Goal: Contribute content: Contribute content

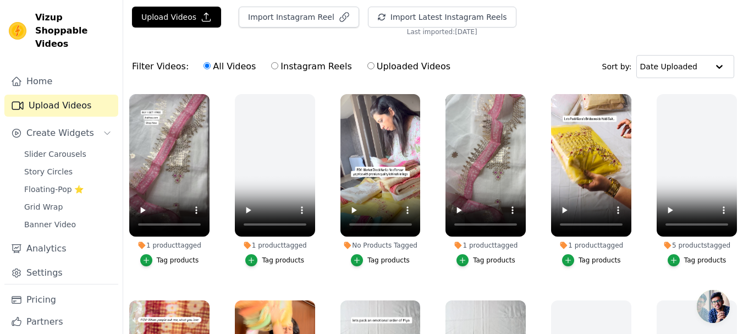
scroll to position [33, 0]
click at [187, 25] on button "Upload Videos" at bounding box center [176, 17] width 89 height 21
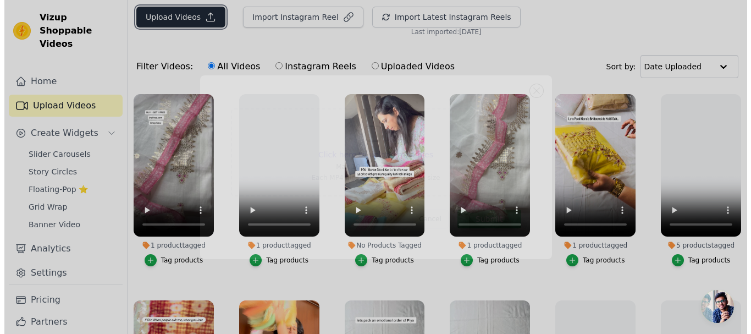
scroll to position [0, 0]
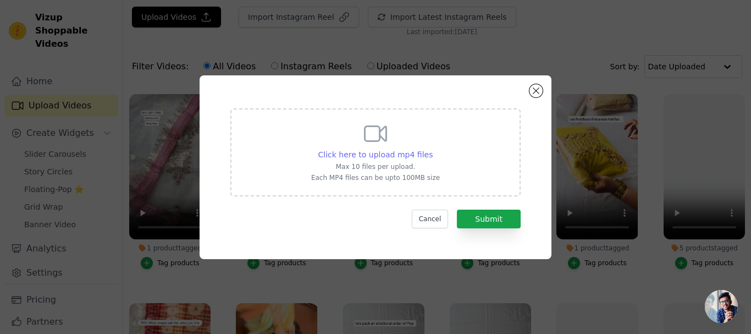
click at [373, 152] on span "Click here to upload mp4 files" at bounding box center [375, 154] width 115 height 9
click at [432, 149] on input "Click here to upload mp4 files Max 10 files per upload. Each MP4 files can be u…" at bounding box center [432, 148] width 1 height 1
type input "C:\fakepath\IMG_4572-blue_white.MOV"
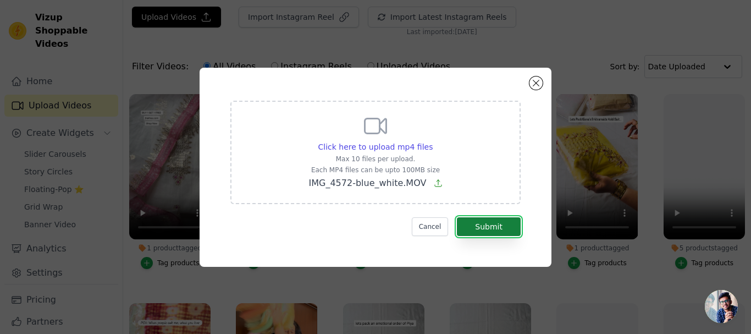
click at [487, 219] on button "Submit" at bounding box center [489, 226] width 64 height 19
click at [396, 185] on span "IMG_4572-blue_white.MOV" at bounding box center [367, 183] width 118 height 10
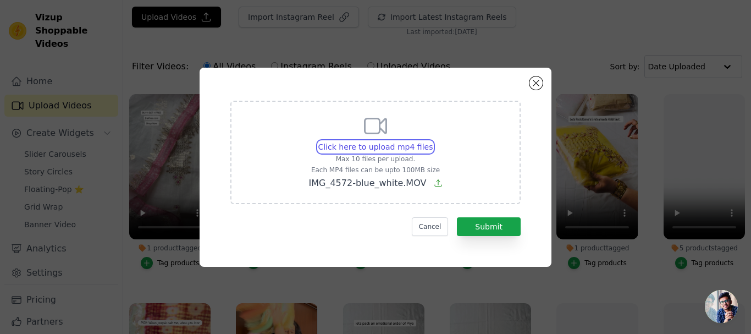
click at [432, 141] on input "Click here to upload mp4 files Max 10 files per upload. Each MP4 files can be u…" at bounding box center [432, 141] width 1 height 1
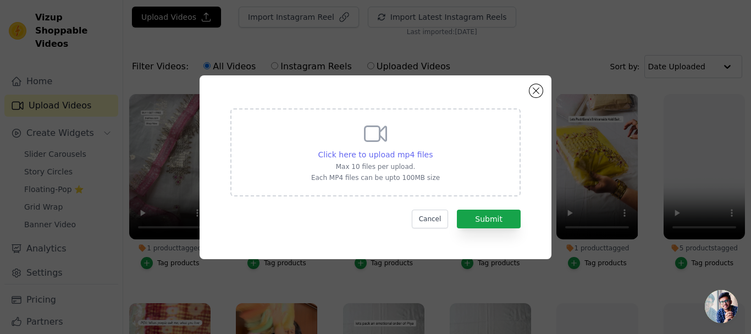
click at [395, 155] on span "Click here to upload mp4 files" at bounding box center [375, 154] width 115 height 9
click at [432, 149] on input "Click here to upload mp4 files Max 10 files per upload. Each MP4 files can be u…" at bounding box center [432, 148] width 1 height 1
type input "C:\fakepath\IMG_4572-blue_white.MOV"
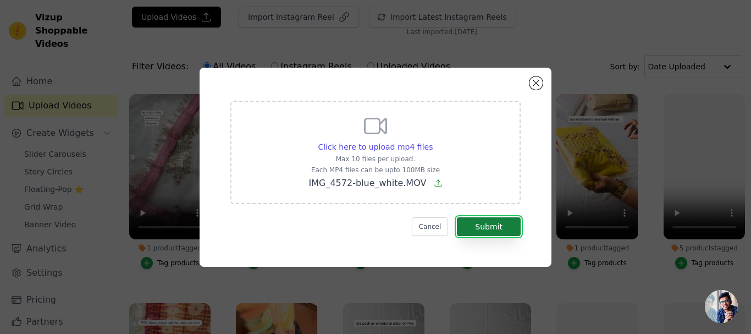
click at [490, 219] on button "Submit" at bounding box center [489, 226] width 64 height 19
click at [496, 224] on button "Submit" at bounding box center [489, 226] width 64 height 19
click at [540, 82] on button "Close modal" at bounding box center [535, 82] width 13 height 13
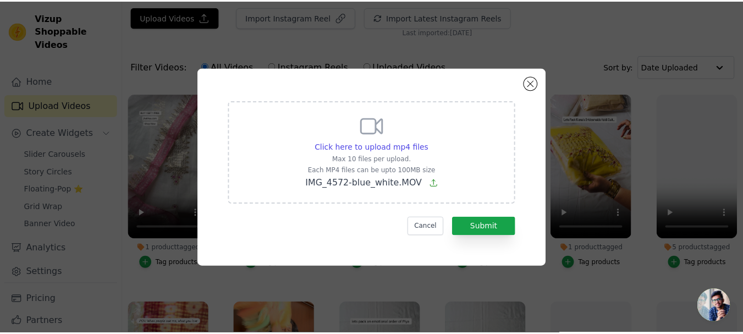
scroll to position [33, 0]
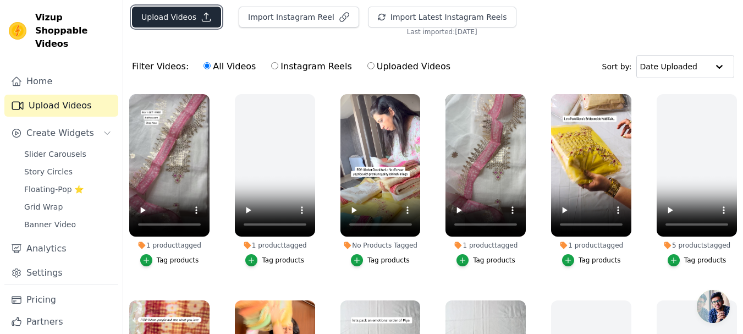
click at [192, 16] on button "Upload Videos" at bounding box center [176, 17] width 89 height 21
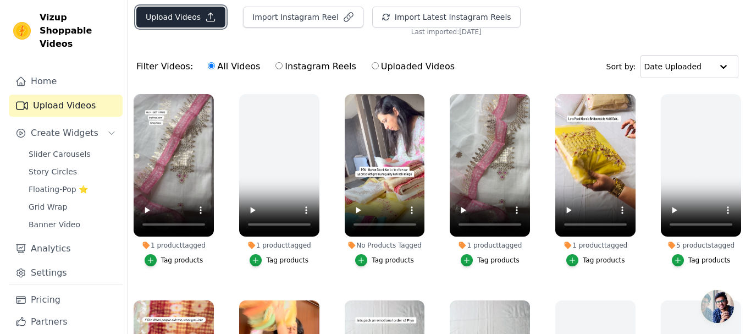
scroll to position [0, 0]
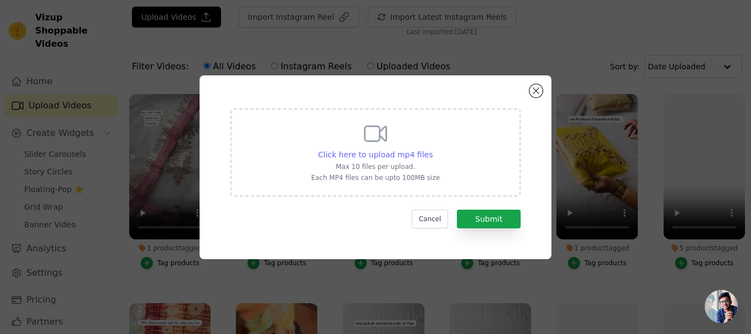
click at [402, 155] on span "Click here to upload mp4 files" at bounding box center [375, 154] width 115 height 9
click at [432, 149] on input "Click here to upload mp4 files Max 10 files per upload. Each MP4 files can be u…" at bounding box center [432, 148] width 1 height 1
type input "C:\fakepath\VID_20250201_151922.mp4"
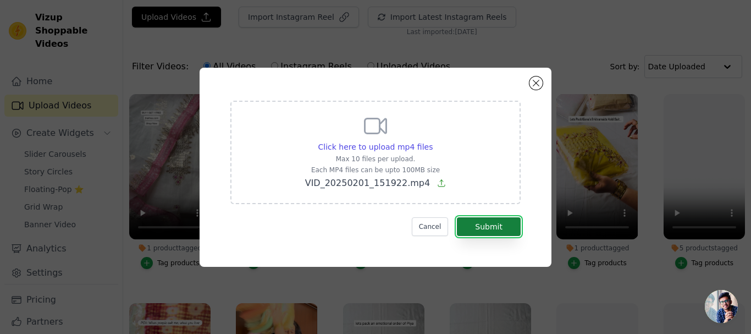
click at [495, 224] on button "Submit" at bounding box center [489, 226] width 64 height 19
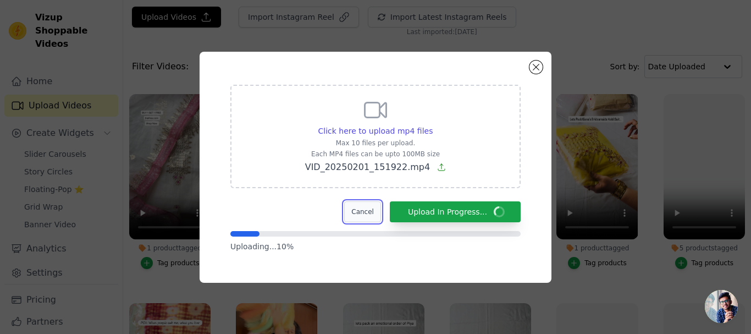
click at [372, 211] on button "Cancel" at bounding box center [362, 211] width 37 height 21
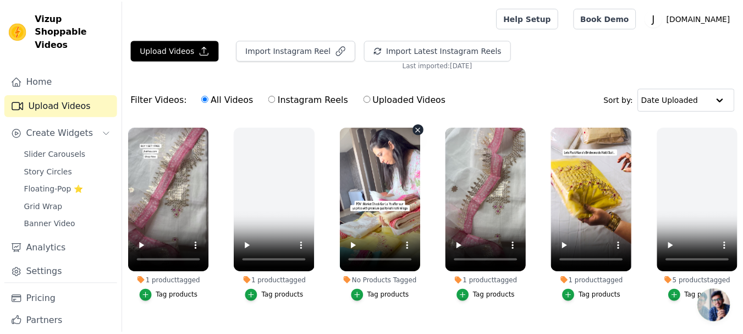
scroll to position [33, 0]
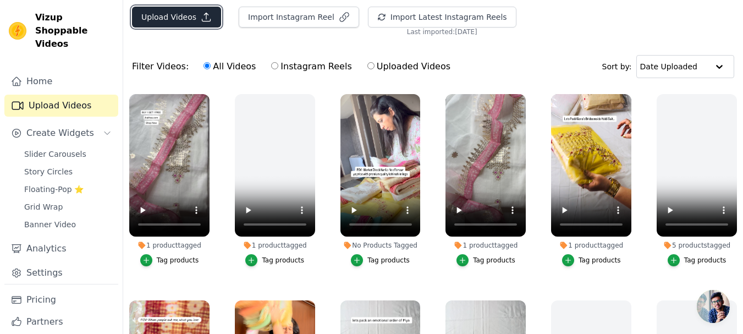
click at [205, 14] on icon "button" at bounding box center [206, 17] width 11 height 11
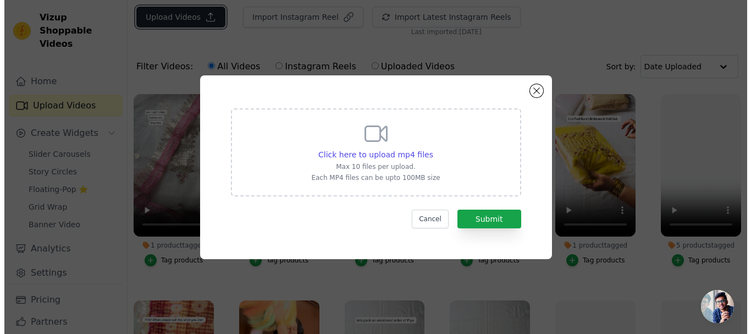
scroll to position [0, 0]
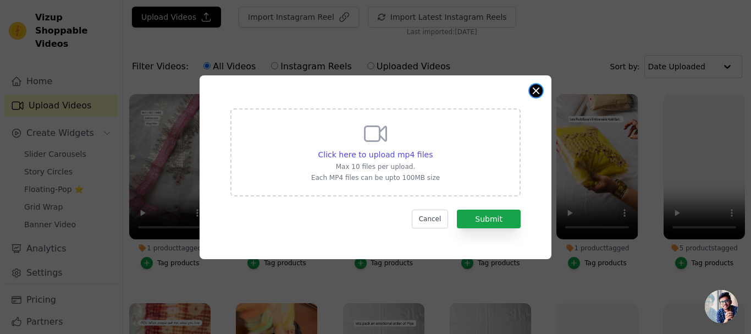
click at [531, 93] on button "Close modal" at bounding box center [535, 90] width 13 height 13
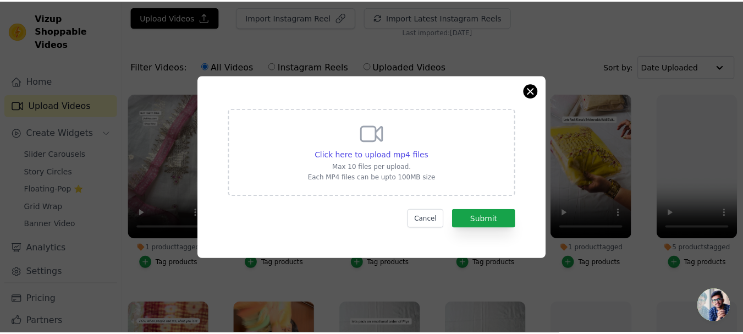
scroll to position [33, 0]
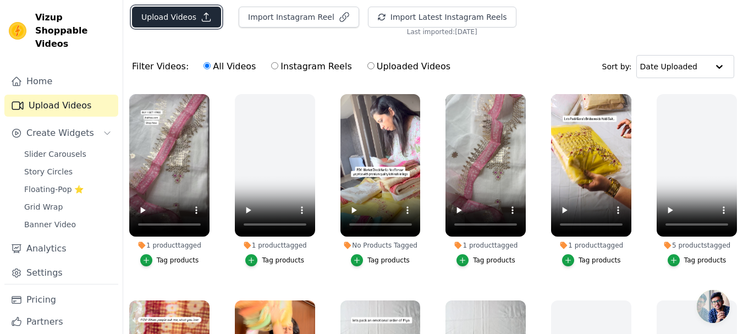
click at [183, 19] on button "Upload Videos" at bounding box center [176, 17] width 89 height 21
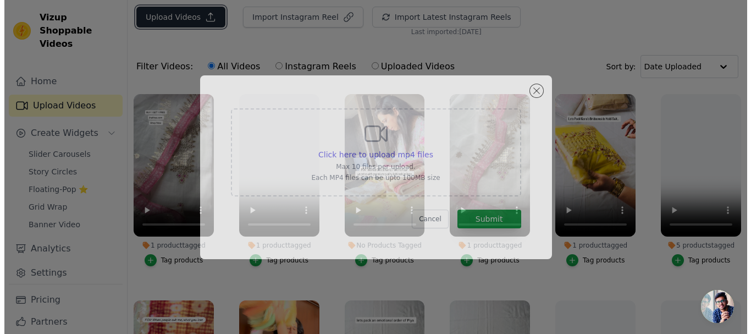
scroll to position [0, 0]
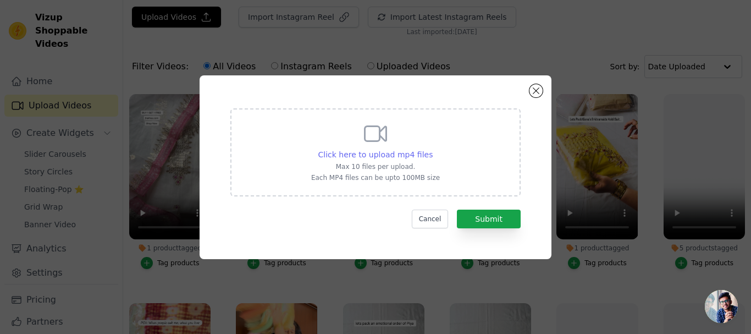
click at [377, 157] on span "Click here to upload mp4 files" at bounding box center [375, 154] width 115 height 9
click at [432, 149] on input "Click here to upload mp4 files Max 10 files per upload. Each MP4 files can be u…" at bounding box center [432, 148] width 1 height 1
click at [377, 157] on span "Click here to upload mp4 files" at bounding box center [375, 154] width 115 height 9
click at [432, 149] on input "Click here to upload mp4 files Max 10 files per upload. Each MP4 files can be u…" at bounding box center [432, 148] width 1 height 1
type input "C:\fakepath\IMG_4535.mp4"
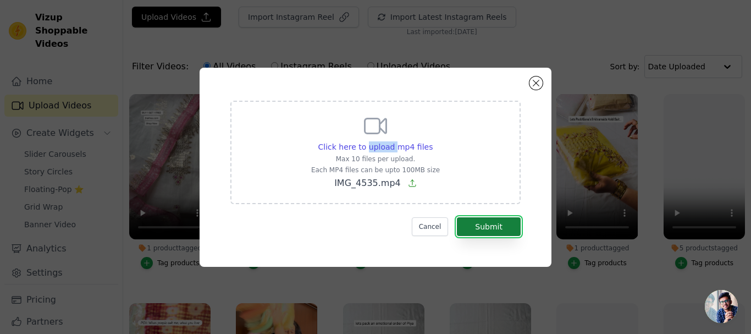
click at [483, 223] on button "Submit" at bounding box center [489, 226] width 64 height 19
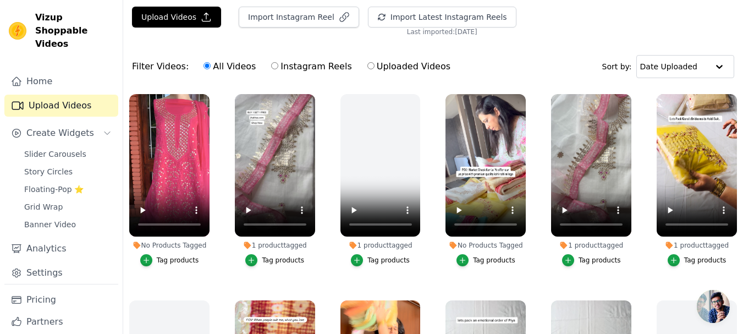
scroll to position [33, 0]
click at [178, 14] on button "Upload Videos" at bounding box center [176, 17] width 89 height 21
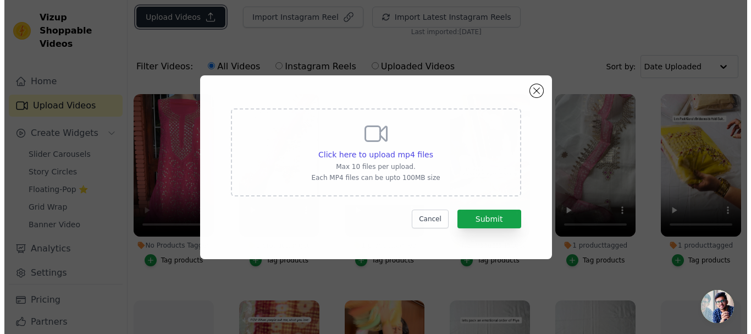
scroll to position [0, 0]
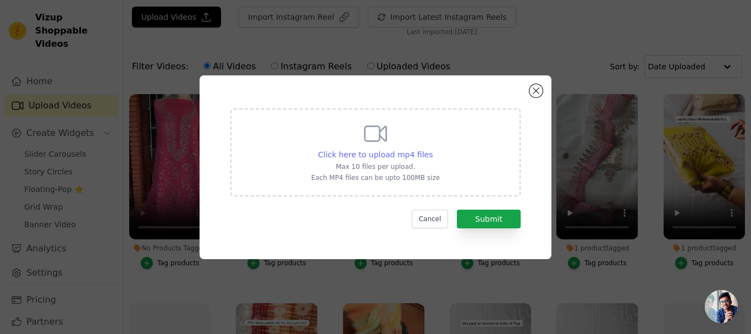
click at [376, 150] on span "Click here to upload mp4 files" at bounding box center [375, 154] width 115 height 9
click at [432, 149] on input "Click here to upload mp4 files Max 10 files per upload. Each MP4 files can be u…" at bounding box center [432, 148] width 1 height 1
type input "C:\fakepath\IMG_4535.mp4"
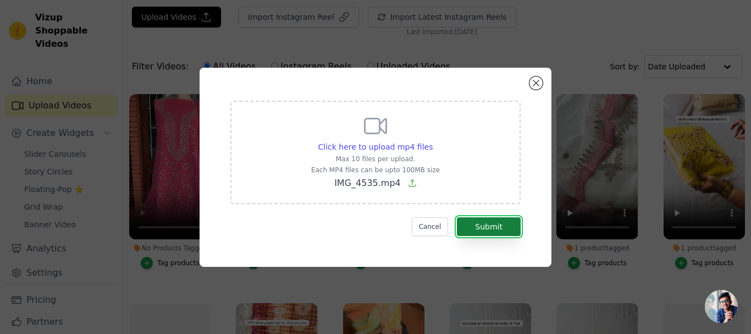
click at [494, 225] on button "Submit" at bounding box center [489, 226] width 64 height 19
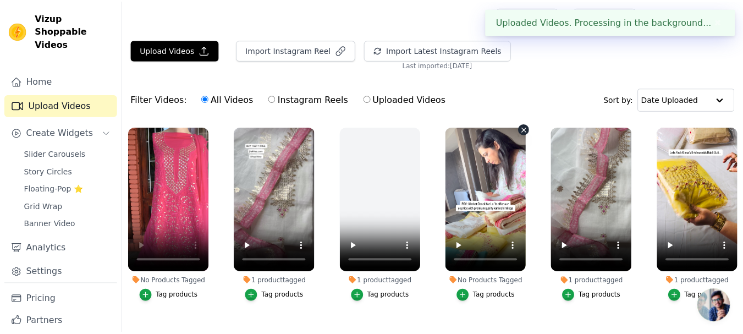
scroll to position [33, 0]
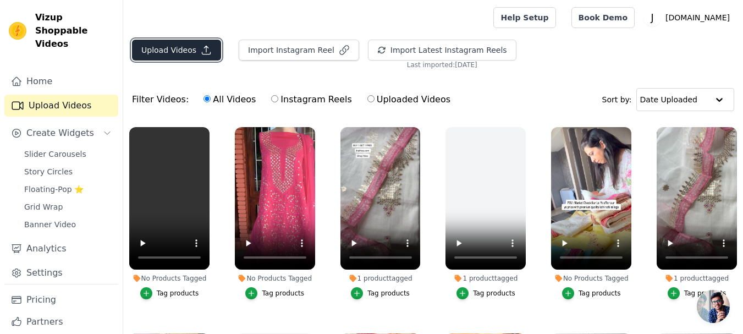
click at [175, 51] on button "Upload Videos" at bounding box center [176, 50] width 89 height 21
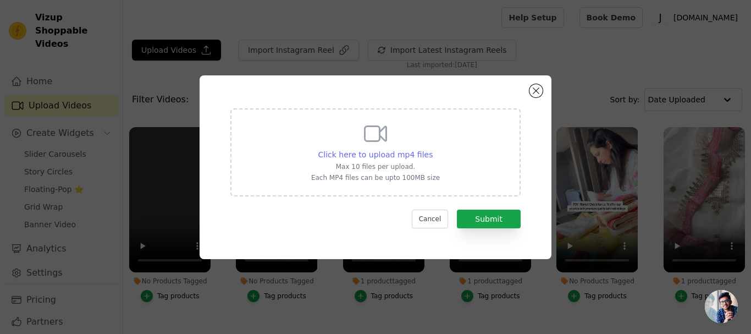
click at [391, 156] on span "Click here to upload mp4 files" at bounding box center [375, 154] width 115 height 9
click at [432, 149] on input "Click here to upload mp4 files Max 10 files per upload. Each MP4 files can be u…" at bounding box center [432, 148] width 1 height 1
type input "C:\fakepath\IMG_4544- Green (1).mp4"
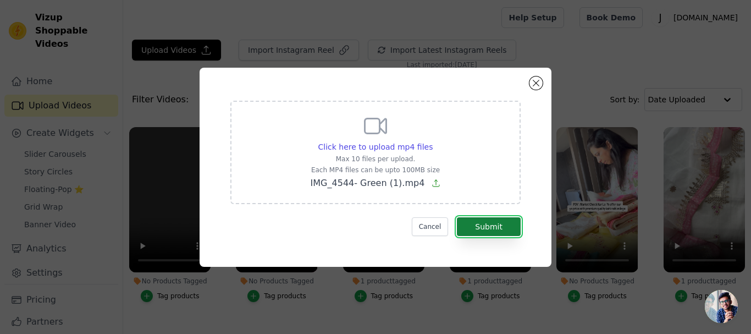
drag, startPoint x: 391, startPoint y: 156, endPoint x: 482, endPoint y: 217, distance: 109.0
click at [482, 217] on button "Submit" at bounding box center [489, 226] width 64 height 19
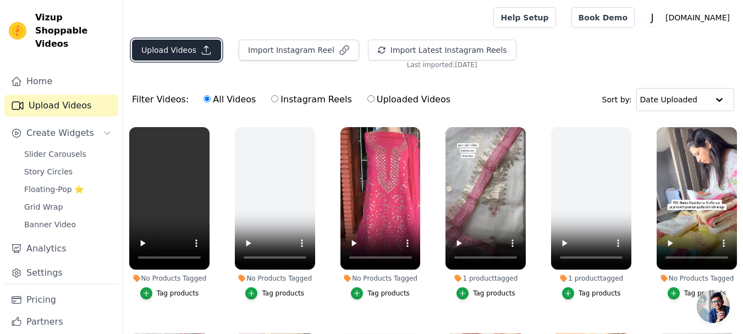
click at [182, 53] on button "Upload Videos" at bounding box center [176, 50] width 89 height 21
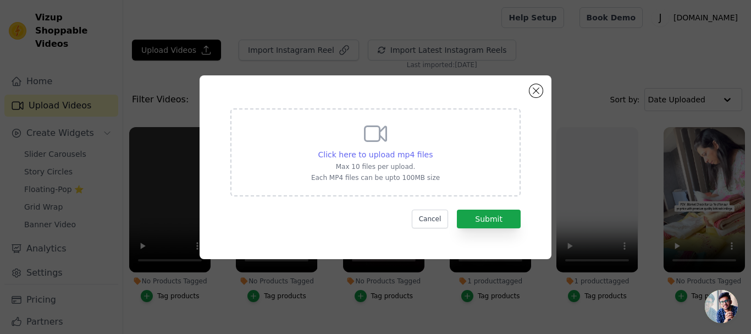
click at [372, 158] on span "Click here to upload mp4 files" at bounding box center [375, 154] width 115 height 9
click at [432, 149] on input "Click here to upload mp4 files Max 10 files per upload. Each MP4 files can be u…" at bounding box center [432, 148] width 1 height 1
type input "C:\fakepath\IMG_4591.mp4.crdownload"
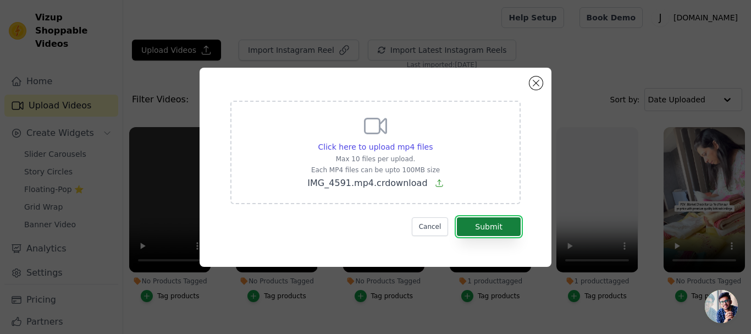
click at [482, 225] on button "Submit" at bounding box center [489, 226] width 64 height 19
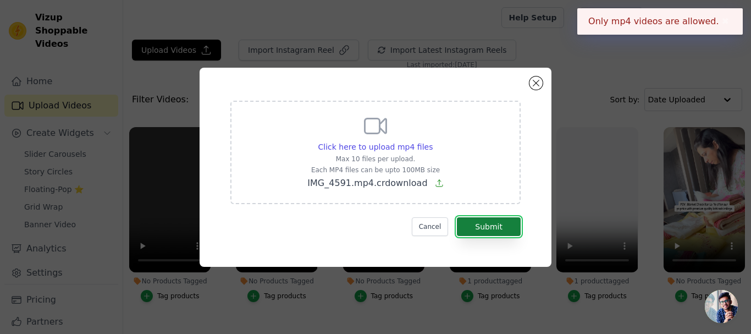
click at [490, 226] on button "Submit" at bounding box center [489, 226] width 64 height 19
click at [531, 85] on button "Close modal" at bounding box center [535, 82] width 13 height 13
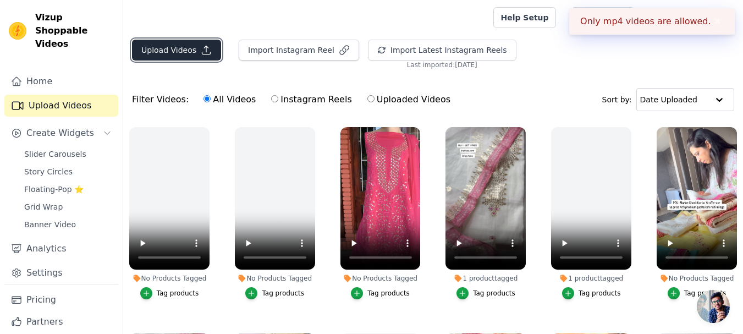
click at [176, 53] on button "Upload Videos" at bounding box center [176, 50] width 89 height 21
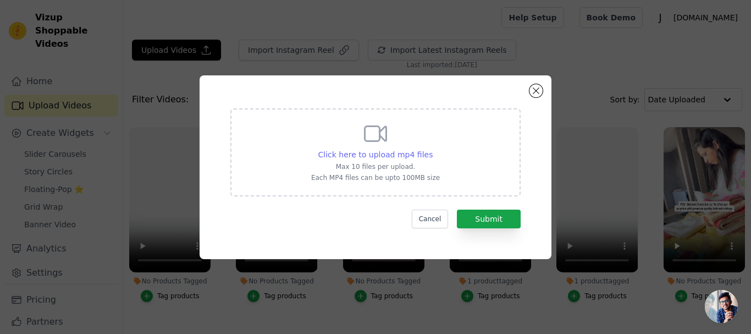
click at [386, 156] on span "Click here to upload mp4 files" at bounding box center [375, 154] width 115 height 9
click at [432, 149] on input "Click here to upload mp4 files Max 10 files per upload. Each MP4 files can be u…" at bounding box center [432, 148] width 1 height 1
type input "C:\fakepath\IMG_4554-dark green.mp4.crdownload"
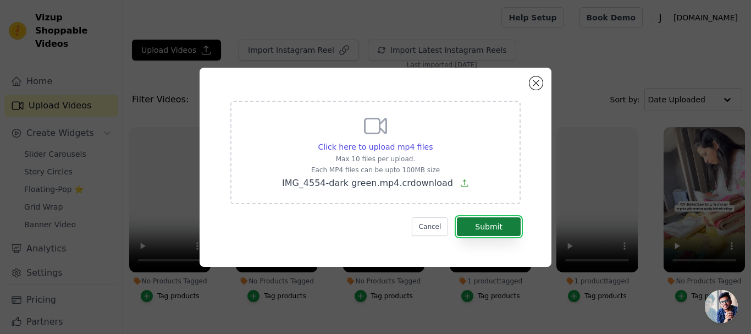
click at [494, 224] on button "Submit" at bounding box center [489, 226] width 64 height 19
click at [484, 226] on button "Submit" at bounding box center [489, 226] width 64 height 19
click at [532, 82] on button "Close modal" at bounding box center [535, 82] width 13 height 13
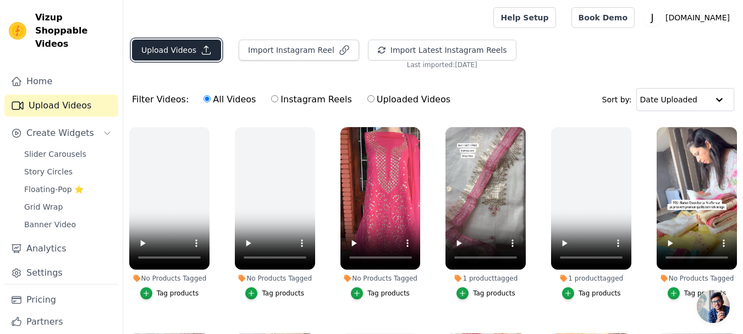
click at [175, 53] on button "Upload Videos" at bounding box center [176, 50] width 89 height 21
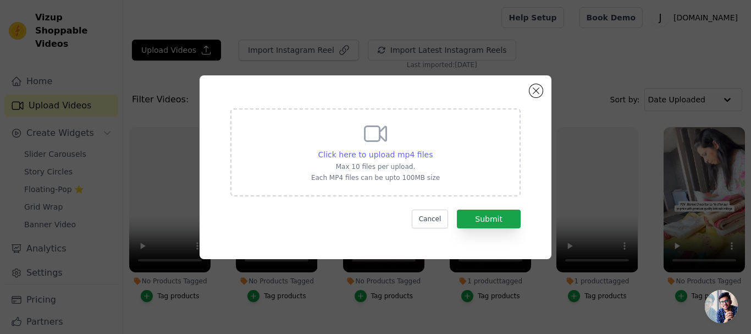
click at [356, 155] on span "Click here to upload mp4 files" at bounding box center [375, 154] width 115 height 9
click at [432, 149] on input "Click here to upload mp4 files Max 10 files per upload. Each MP4 files can be u…" at bounding box center [432, 148] width 1 height 1
type input "C:\fakepath\IMG_4575.mp4.crdownload"
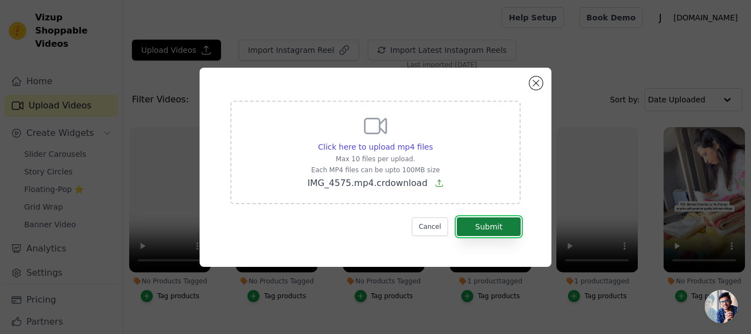
click at [476, 221] on button "Submit" at bounding box center [489, 226] width 64 height 19
click at [538, 87] on button "Close modal" at bounding box center [535, 82] width 13 height 13
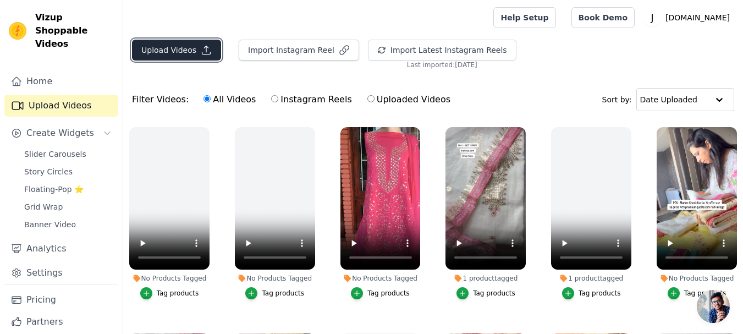
click at [194, 47] on button "Upload Videos" at bounding box center [176, 50] width 89 height 21
click at [183, 51] on button "Upload Videos" at bounding box center [176, 50] width 89 height 21
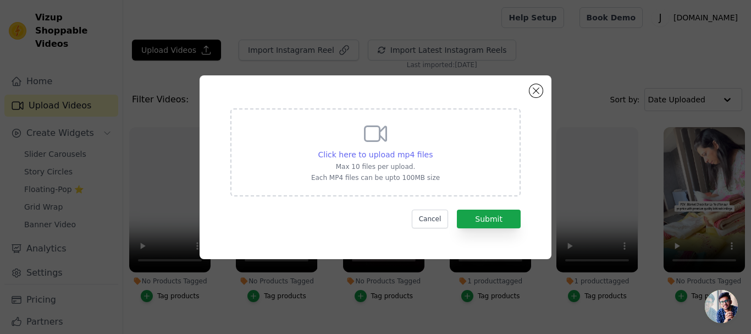
click at [361, 157] on span "Click here to upload mp4 files" at bounding box center [375, 154] width 115 height 9
click at [432, 149] on input "Click here to upload mp4 files Max 10 files per upload. Each MP4 files can be u…" at bounding box center [432, 148] width 1 height 1
type input "C:\fakepath\IMG_4575.mp4"
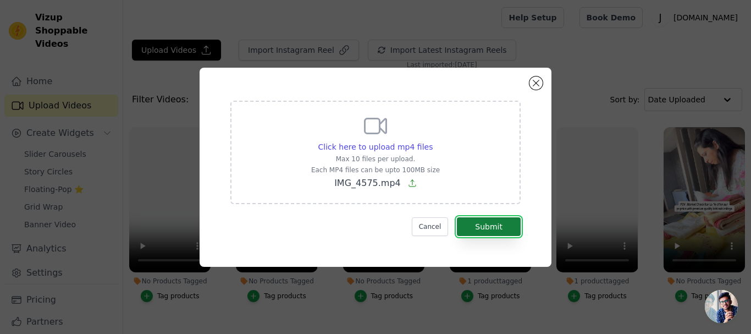
click at [483, 228] on button "Submit" at bounding box center [489, 226] width 64 height 19
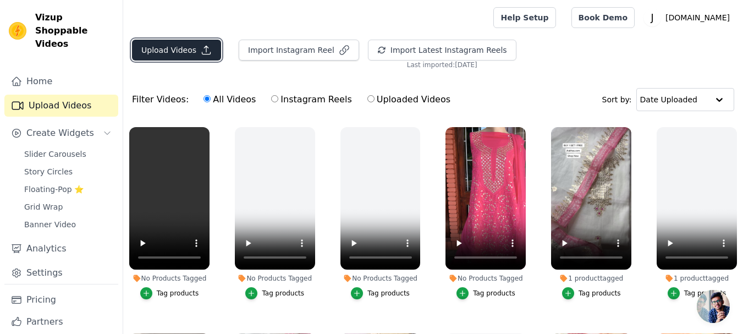
click at [175, 44] on button "Upload Videos" at bounding box center [176, 50] width 89 height 21
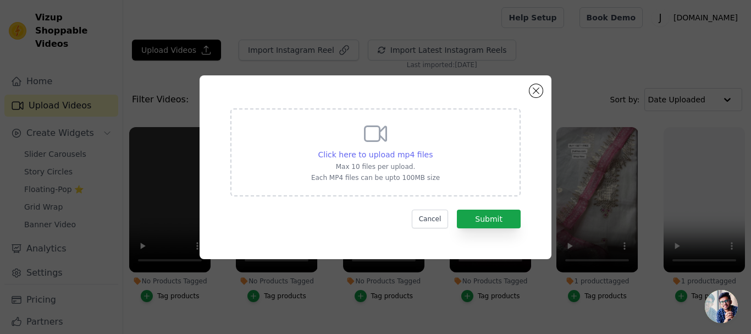
click at [353, 152] on span "Click here to upload mp4 files" at bounding box center [375, 154] width 115 height 9
click at [432, 149] on input "Click here to upload mp4 files Max 10 files per upload. Each MP4 files can be u…" at bounding box center [432, 148] width 1 height 1
type input "C:\fakepath\IMG_4573.mp4"
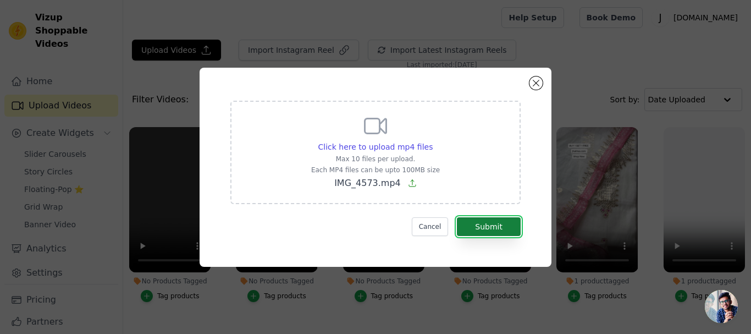
click at [474, 217] on button "Submit" at bounding box center [489, 226] width 64 height 19
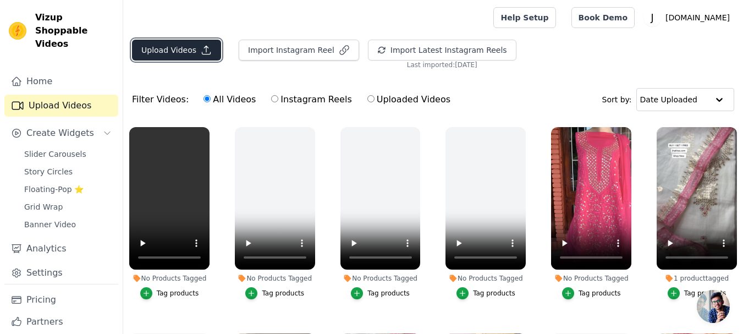
click at [195, 48] on button "Upload Videos" at bounding box center [176, 50] width 89 height 21
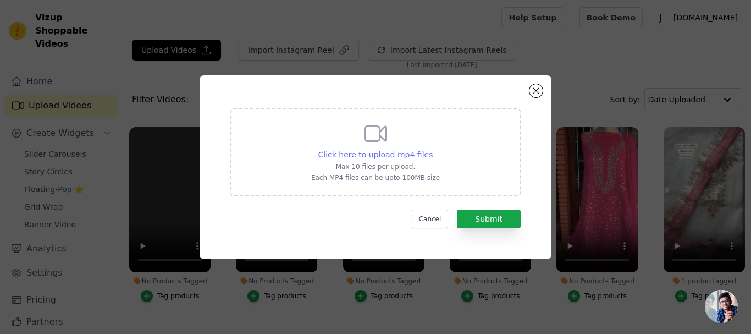
click at [389, 155] on span "Click here to upload mp4 files" at bounding box center [375, 154] width 115 height 9
click at [432, 149] on input "Click here to upload mp4 files Max 10 files per upload. Each MP4 files can be u…" at bounding box center [432, 148] width 1 height 1
click at [389, 155] on span "Click here to upload mp4 files" at bounding box center [375, 154] width 115 height 9
click at [432, 149] on input "Click here to upload mp4 files Max 10 files per upload. Each MP4 files can be u…" at bounding box center [432, 148] width 1 height 1
type input "C:\fakepath\IMG_4572-blue_white.mp4"
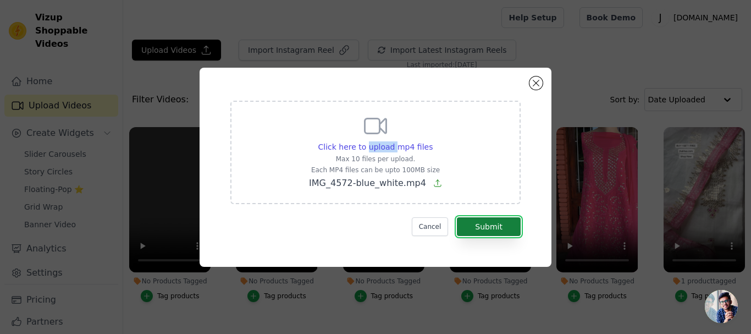
click at [500, 229] on button "Submit" at bounding box center [489, 226] width 64 height 19
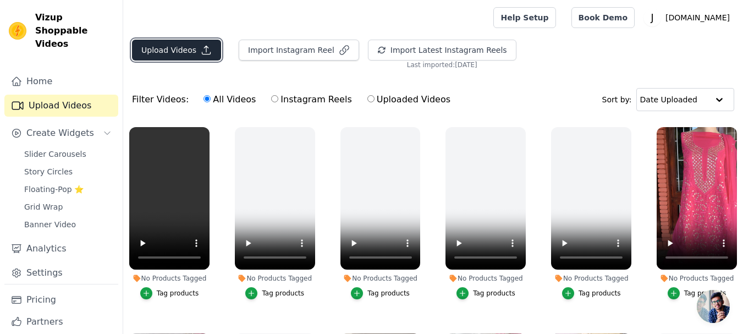
click at [182, 47] on button "Upload Videos" at bounding box center [176, 50] width 89 height 21
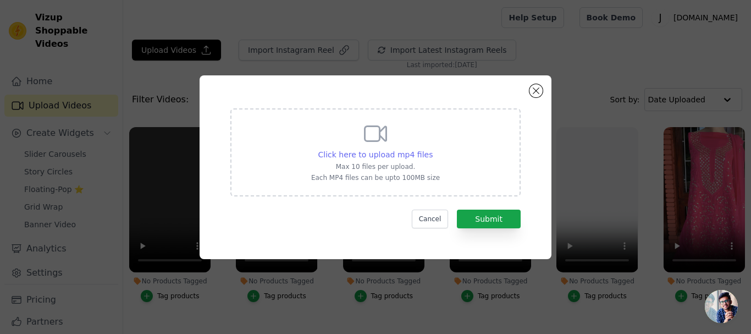
click at [360, 151] on span "Click here to upload mp4 files" at bounding box center [375, 154] width 115 height 9
click at [432, 149] on input "Click here to upload mp4 files Max 10 files per upload. Each MP4 files can be u…" at bounding box center [432, 148] width 1 height 1
type input "C:\fakepath\IMG_4554-dark green.mp4"
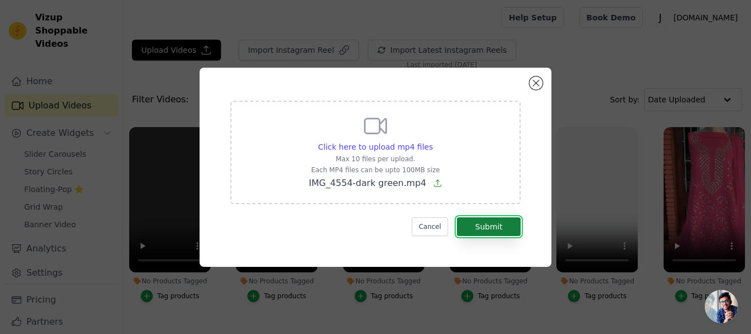
click at [492, 227] on button "Submit" at bounding box center [489, 226] width 64 height 19
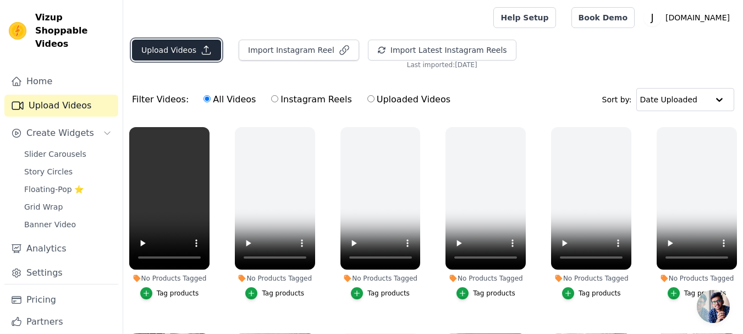
click at [201, 49] on icon "button" at bounding box center [206, 50] width 11 height 11
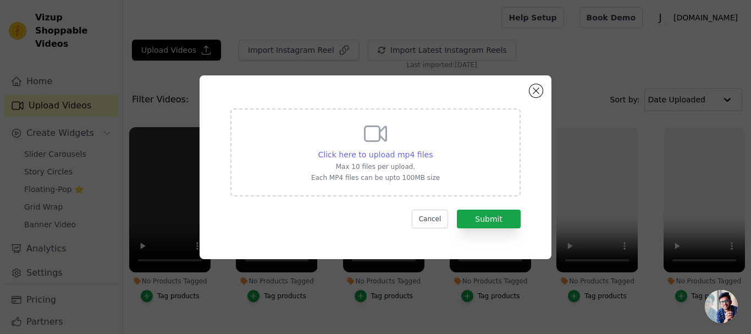
click at [375, 155] on span "Click here to upload mp4 files" at bounding box center [375, 154] width 115 height 9
click at [432, 149] on input "Click here to upload mp4 files Max 10 files per upload. Each MP4 files can be u…" at bounding box center [432, 148] width 1 height 1
type input "C:\fakepath\IMG_4582.mp4"
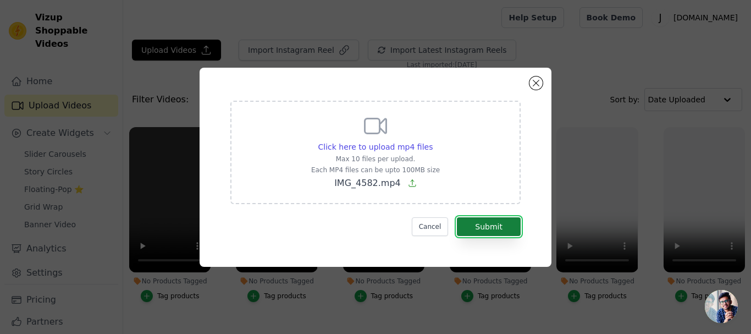
click at [484, 224] on button "Submit" at bounding box center [489, 226] width 64 height 19
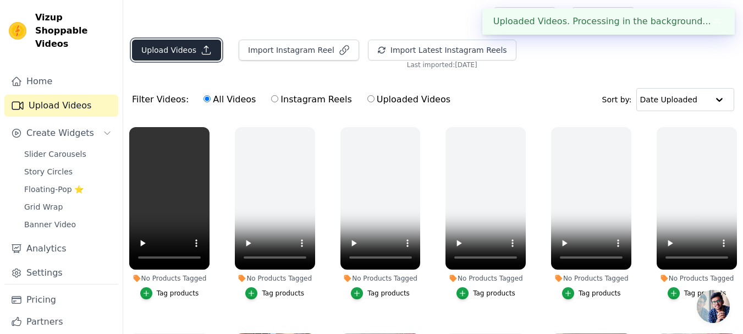
click at [184, 50] on button "Upload Videos" at bounding box center [176, 50] width 89 height 21
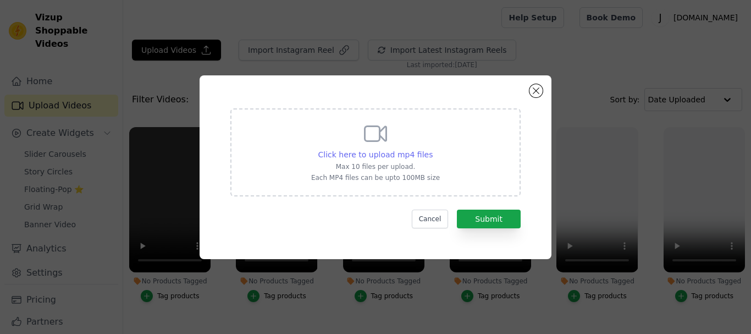
click at [358, 154] on span "Click here to upload mp4 files" at bounding box center [375, 154] width 115 height 9
click at [432, 149] on input "Click here to upload mp4 files Max 10 files per upload. Each MP4 files can be u…" at bounding box center [432, 148] width 1 height 1
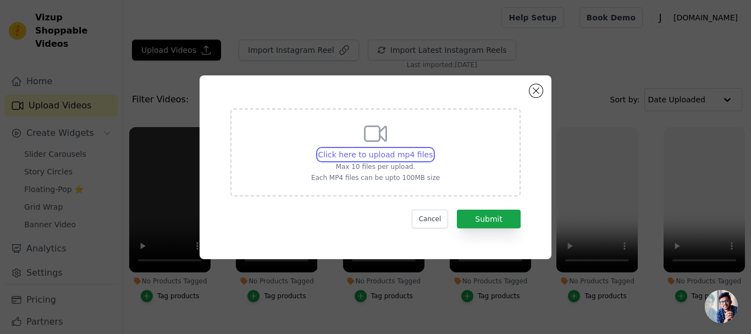
type input "C:\fakepath\IMG_4585.mp4"
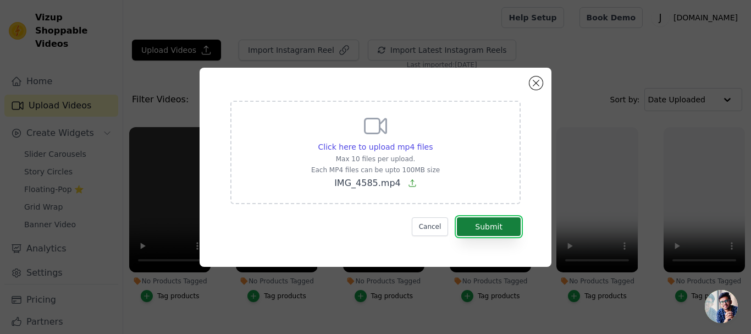
click at [490, 229] on button "Submit" at bounding box center [489, 226] width 64 height 19
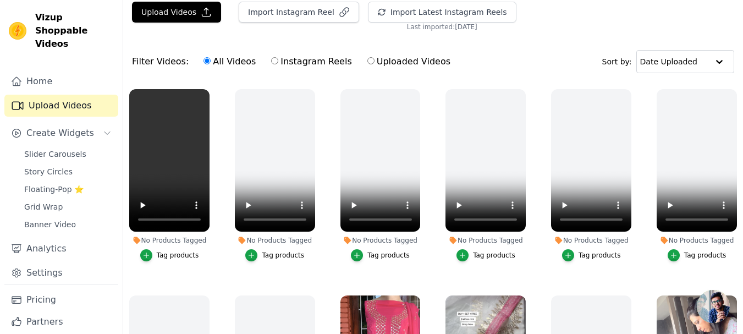
scroll to position [27, 0]
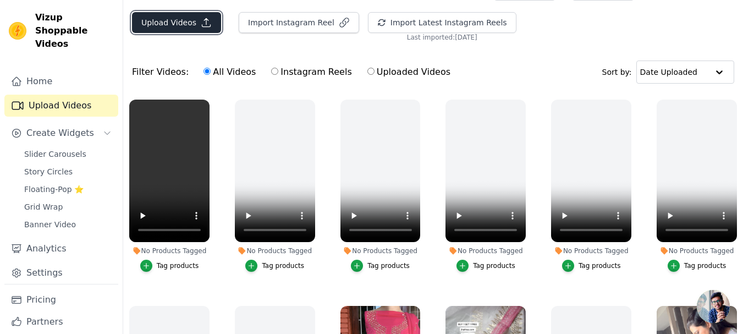
click at [186, 32] on button "Upload Videos" at bounding box center [176, 22] width 89 height 21
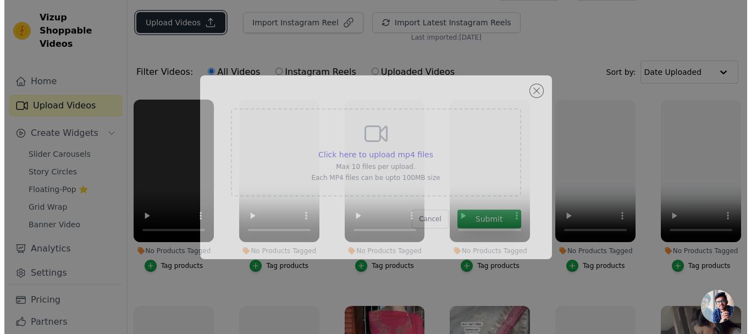
scroll to position [0, 0]
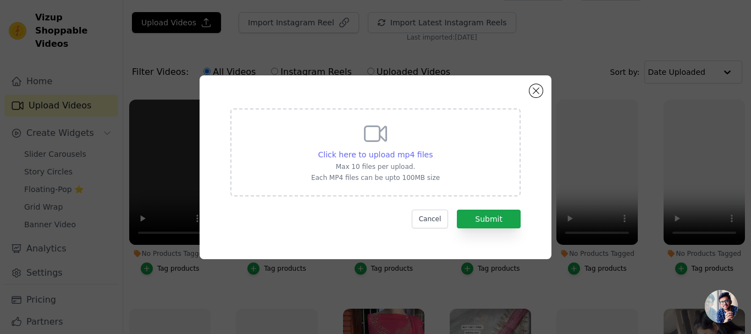
click at [360, 151] on span "Click here to upload mp4 files" at bounding box center [375, 154] width 115 height 9
click at [432, 149] on input "Click here to upload mp4 files Max 10 files per upload. Each MP4 files can be u…" at bounding box center [432, 148] width 1 height 1
type input "C:\fakepath\IMG_4591.mp4"
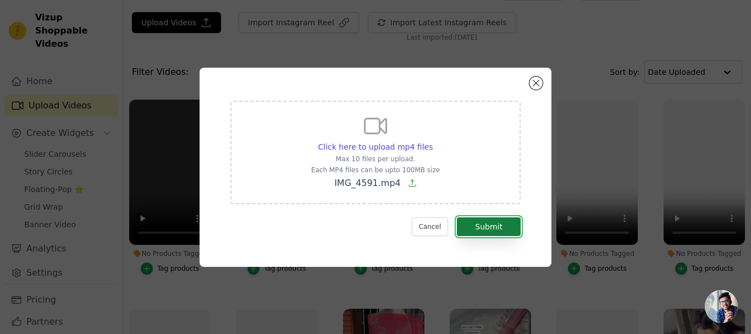
click at [483, 223] on button "Submit" at bounding box center [489, 226] width 64 height 19
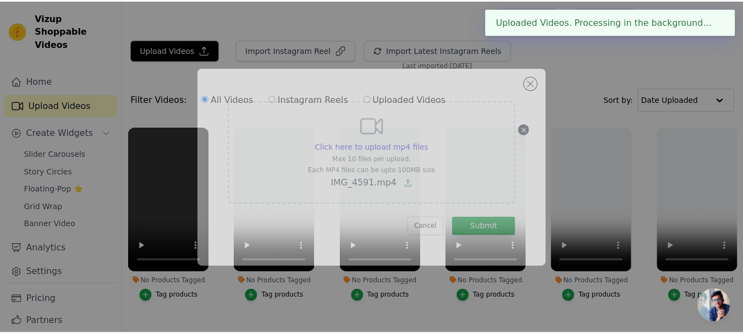
scroll to position [27, 0]
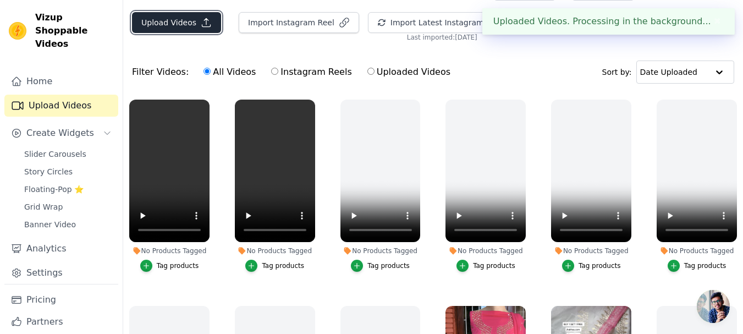
click at [191, 23] on button "Upload Videos" at bounding box center [176, 22] width 89 height 21
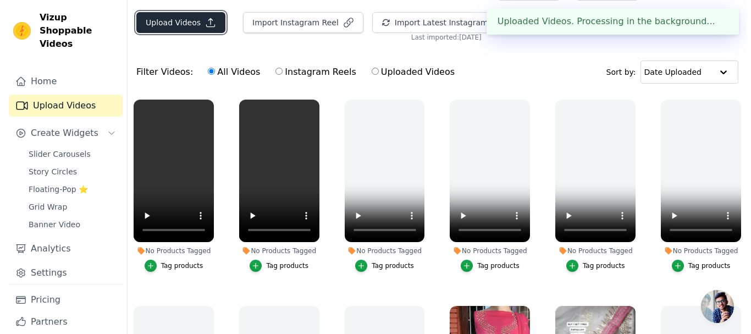
scroll to position [0, 0]
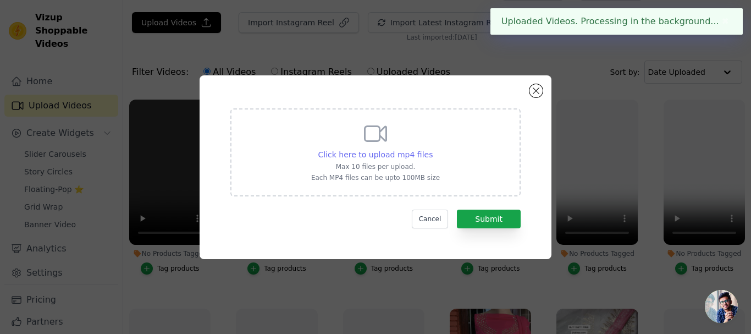
click at [360, 154] on span "Click here to upload mp4 files" at bounding box center [375, 154] width 115 height 9
click at [432, 149] on input "Click here to upload mp4 files Max 10 files per upload. Each MP4 files can be u…" at bounding box center [432, 148] width 1 height 1
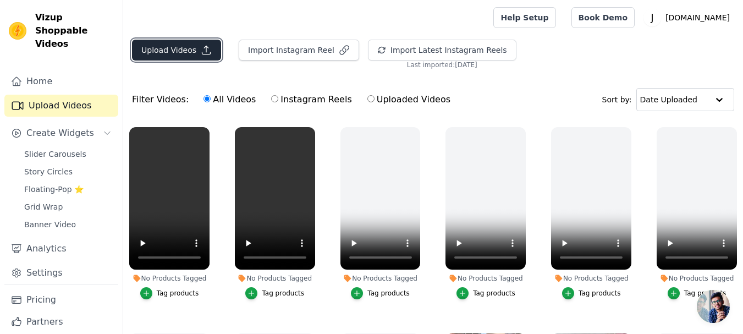
click at [183, 54] on button "Upload Videos" at bounding box center [176, 50] width 89 height 21
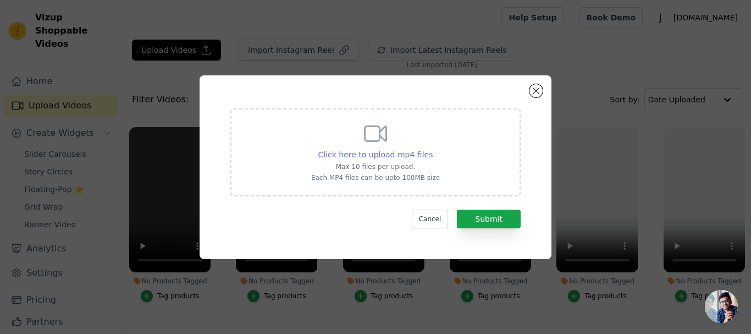
click at [396, 157] on span "Click here to upload mp4 files" at bounding box center [375, 154] width 115 height 9
click at [432, 149] on input "Click here to upload mp4 files Max 10 files per upload. Each MP4 files can be u…" at bounding box center [432, 148] width 1 height 1
click at [396, 157] on span "Click here to upload mp4 files" at bounding box center [375, 154] width 115 height 9
click at [432, 149] on input "Click here to upload mp4 files Max 10 files per upload. Each MP4 files can be u…" at bounding box center [432, 148] width 1 height 1
type input "C:\fakepath\IMG_4587.mp4"
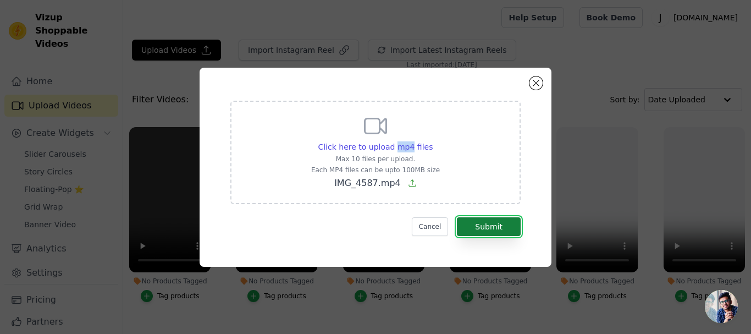
click at [489, 224] on button "Submit" at bounding box center [489, 226] width 64 height 19
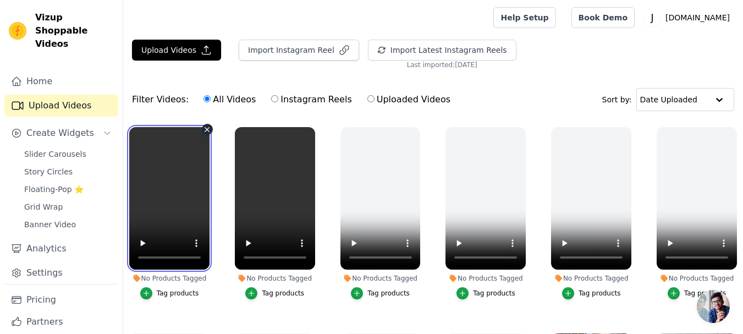
click at [184, 153] on video at bounding box center [169, 198] width 80 height 142
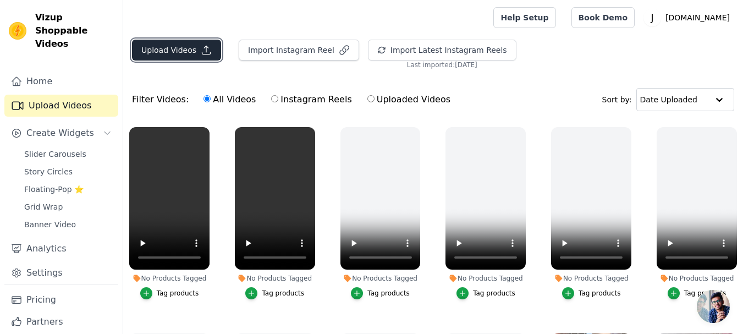
click at [183, 52] on button "Upload Videos" at bounding box center [176, 50] width 89 height 21
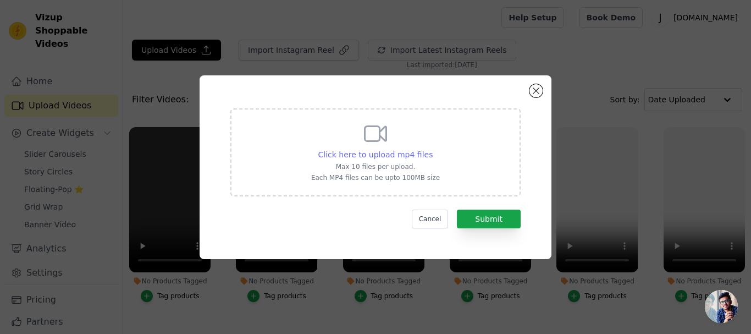
click at [355, 155] on span "Click here to upload mp4 files" at bounding box center [375, 154] width 115 height 9
click at [432, 149] on input "Click here to upload mp4 files Max 10 files per upload. Each MP4 files can be u…" at bounding box center [432, 148] width 1 height 1
type input "C:\fakepath\IMG_4589.mp4"
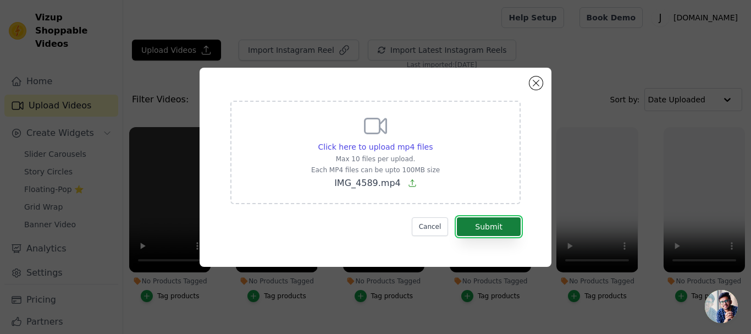
click at [484, 225] on button "Submit" at bounding box center [489, 226] width 64 height 19
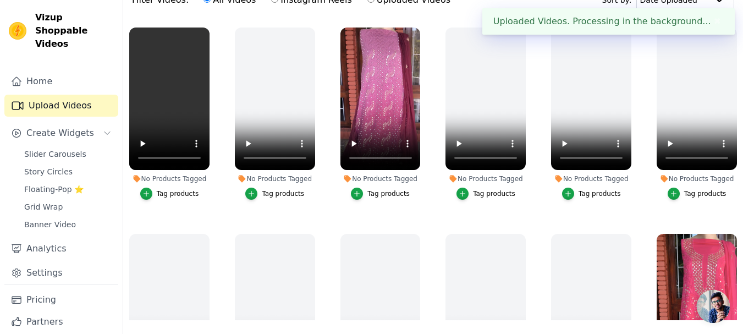
scroll to position [112, 0]
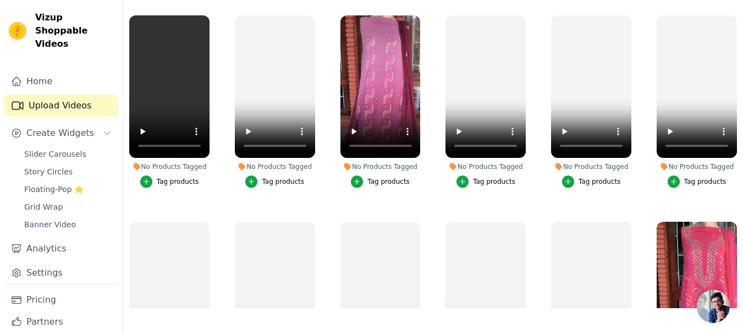
scroll to position [112, 0]
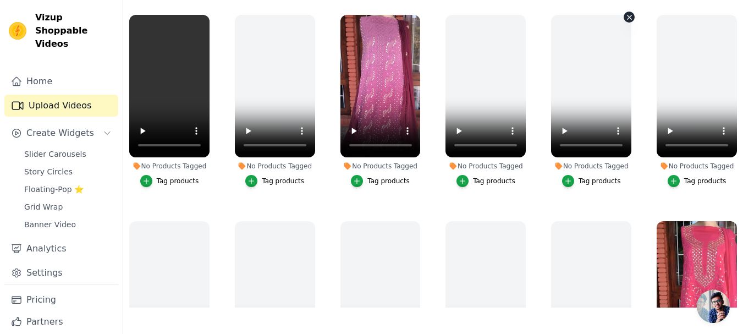
drag, startPoint x: 610, startPoint y: 135, endPoint x: 592, endPoint y: 203, distance: 71.1
click at [592, 203] on ul "No Products Tagged Tag products No Products Tagged Tag products No Products Tag…" at bounding box center [433, 158] width 620 height 299
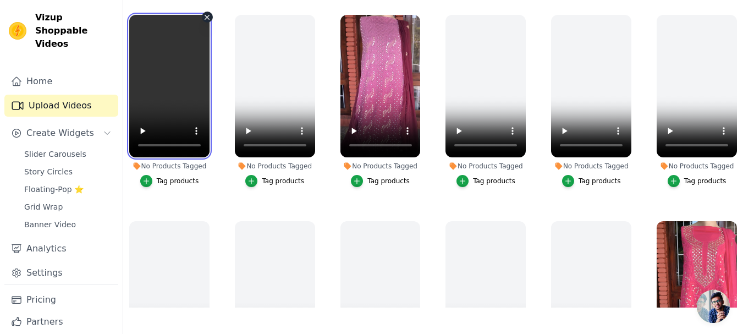
click at [165, 97] on video at bounding box center [169, 86] width 80 height 142
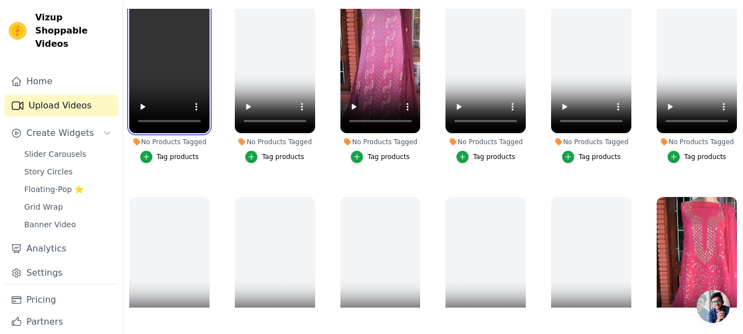
scroll to position [0, 0]
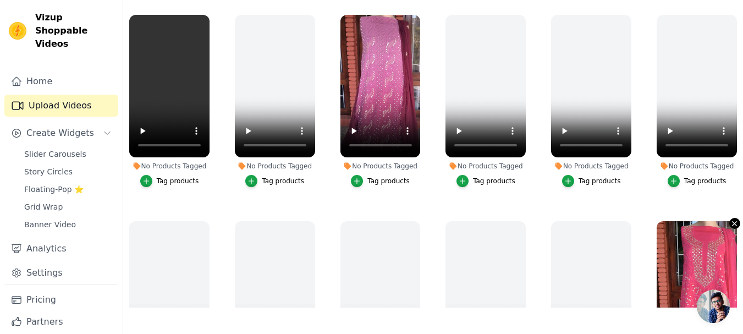
click at [731, 222] on icon "button" at bounding box center [734, 223] width 8 height 8
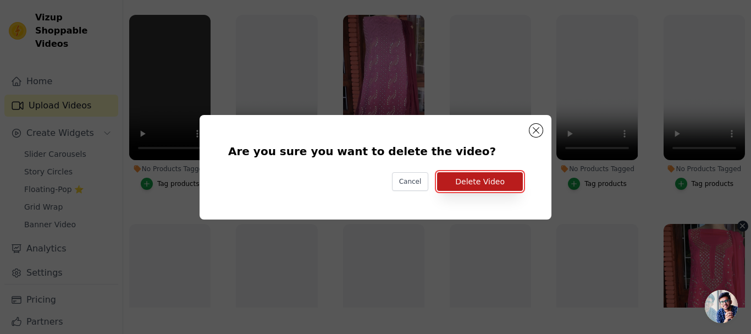
click at [483, 174] on button "Delete Video" at bounding box center [480, 181] width 86 height 19
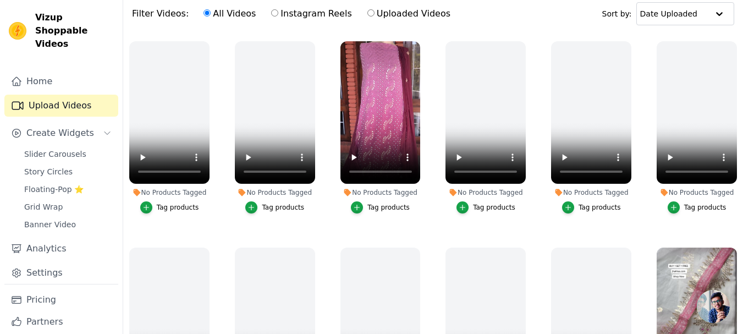
scroll to position [112, 0]
